Goal: Check status: Check status

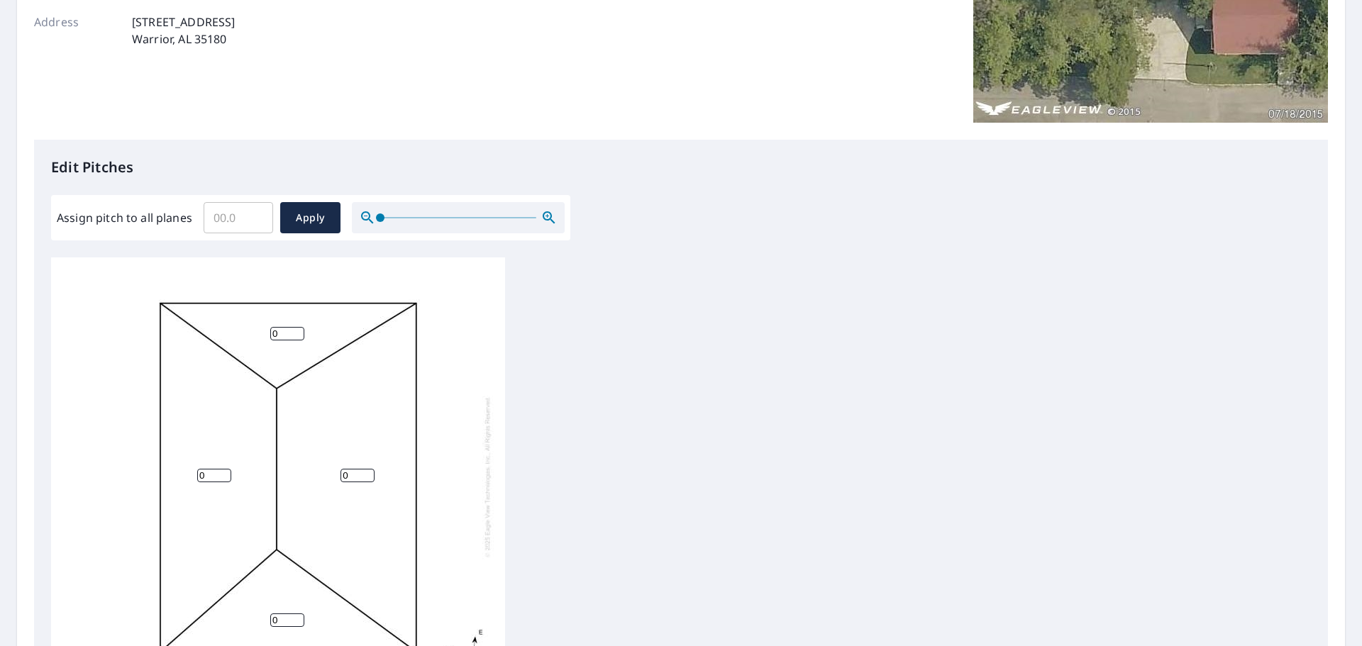
scroll to position [284, 0]
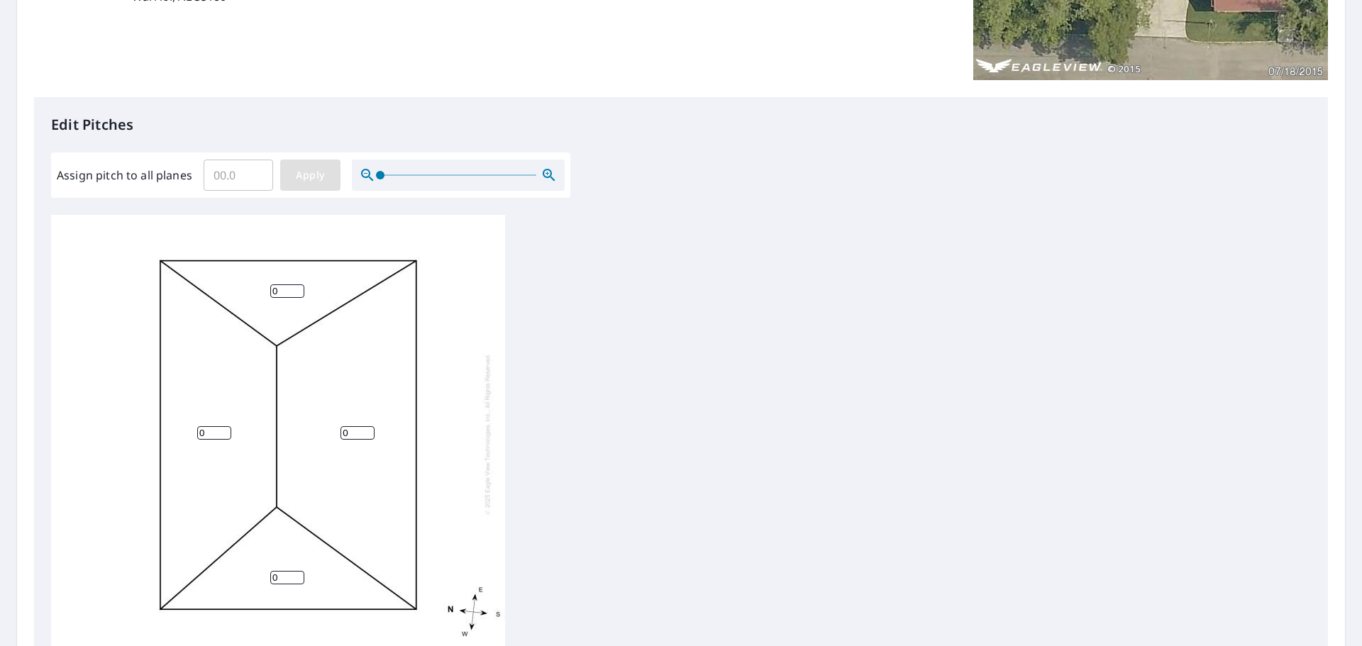
drag, startPoint x: 378, startPoint y: 175, endPoint x: 334, endPoint y: 189, distance: 45.6
click at [334, 189] on div "Assign pitch to all planes ​ Apply" at bounding box center [311, 175] width 508 height 31
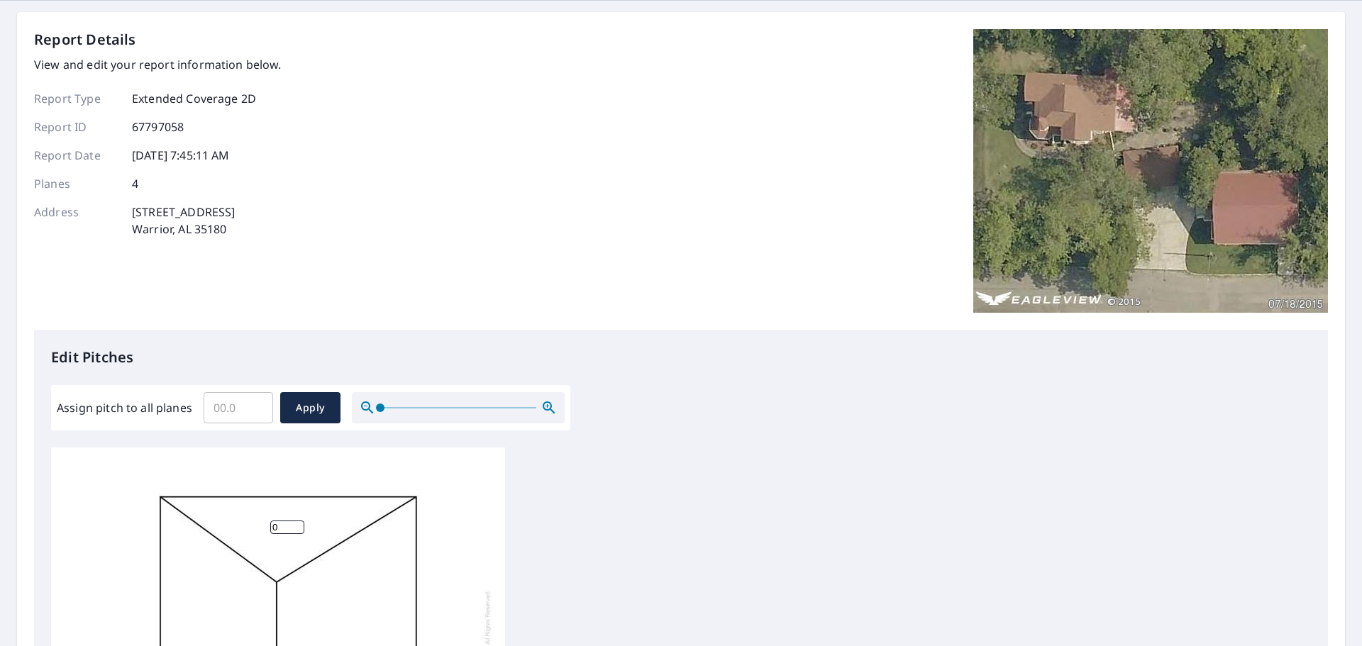
scroll to position [0, 0]
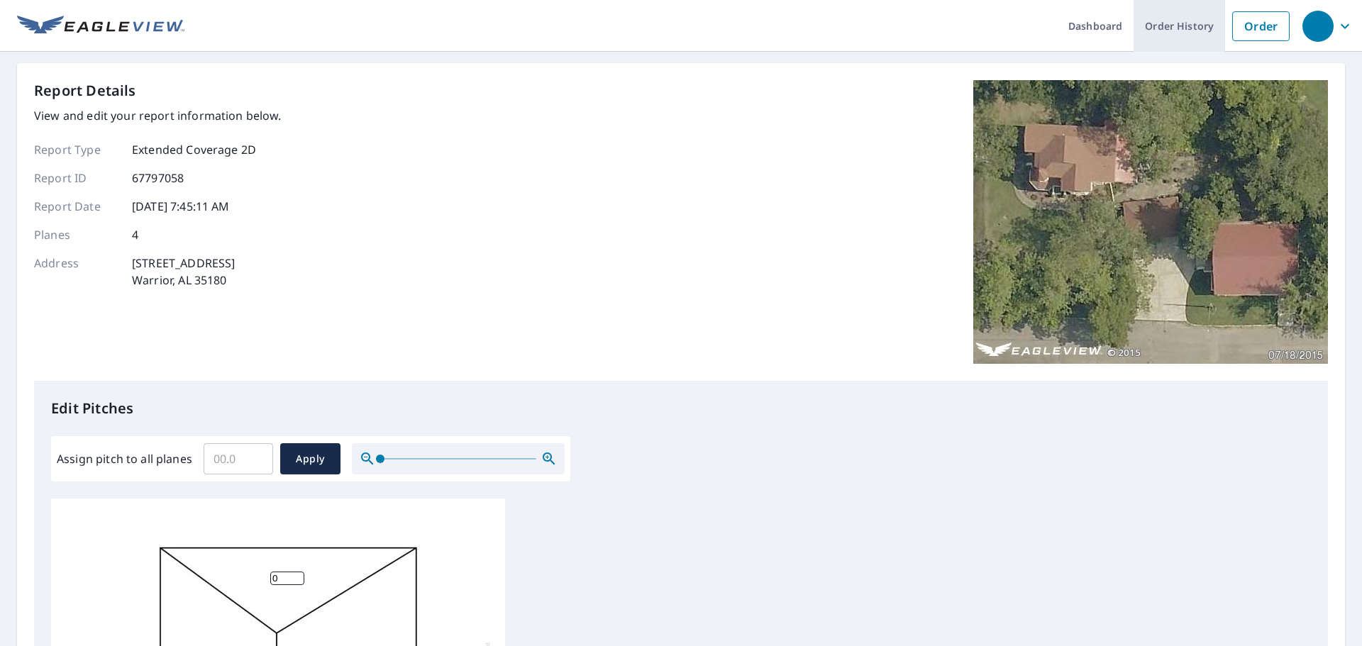
click at [1164, 28] on link "Order History" at bounding box center [1180, 26] width 92 height 52
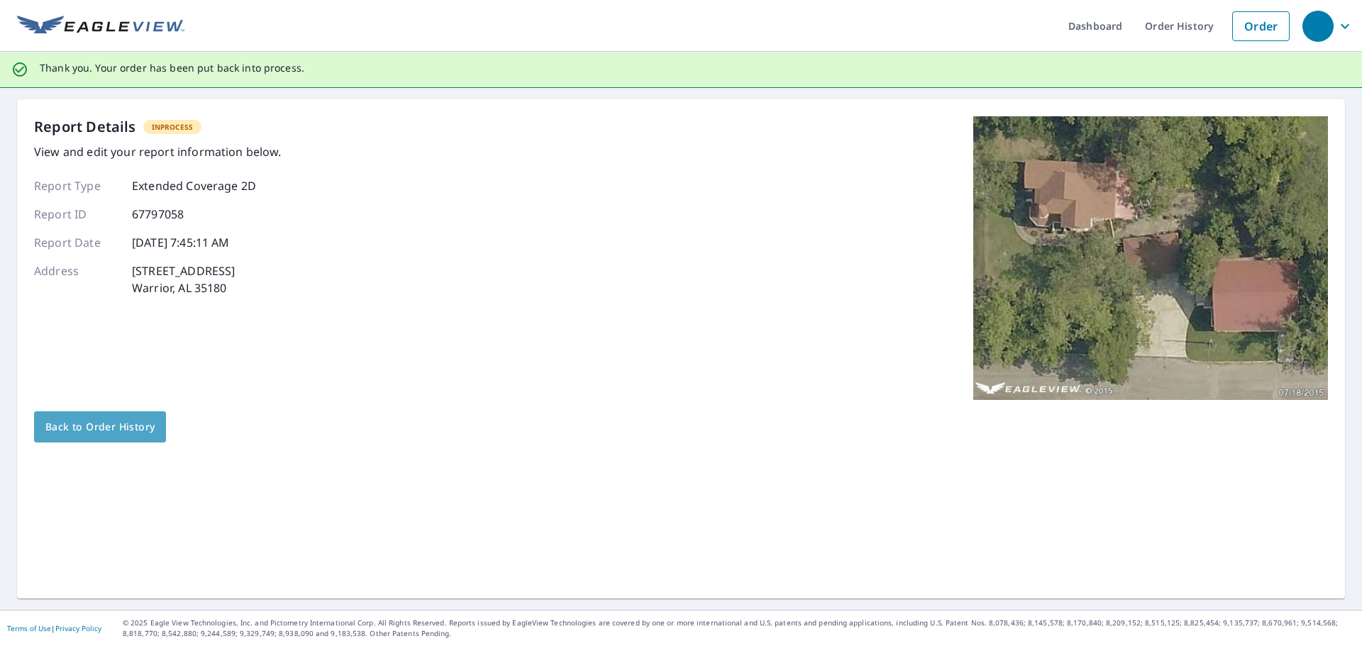
click at [105, 431] on span "Back to Order History" at bounding box center [99, 428] width 109 height 18
